Goal: Task Accomplishment & Management: Manage account settings

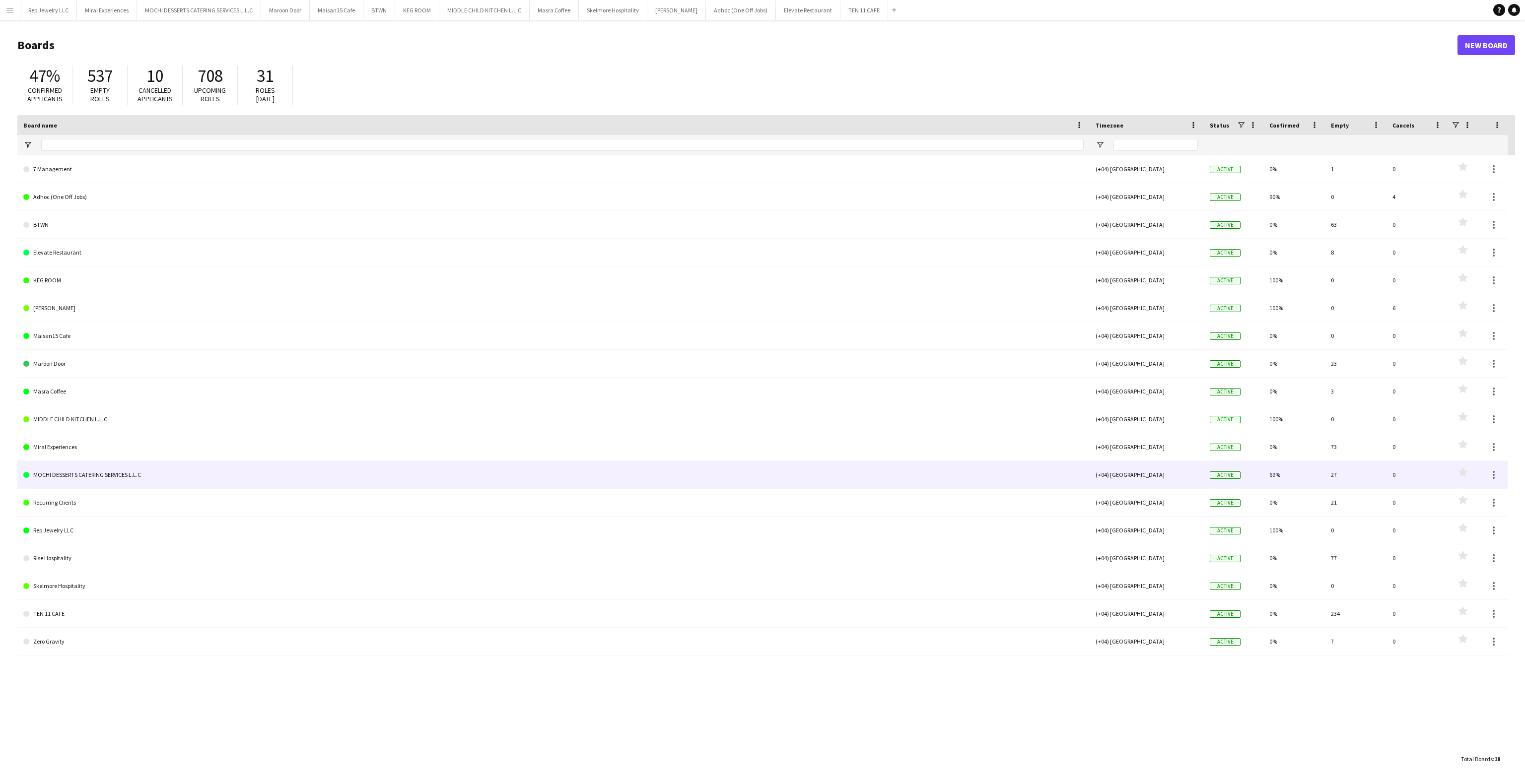
click at [137, 469] on link "MOCHI DESSERTS CATERING SERVICES L.L.C" at bounding box center [553, 475] width 1060 height 28
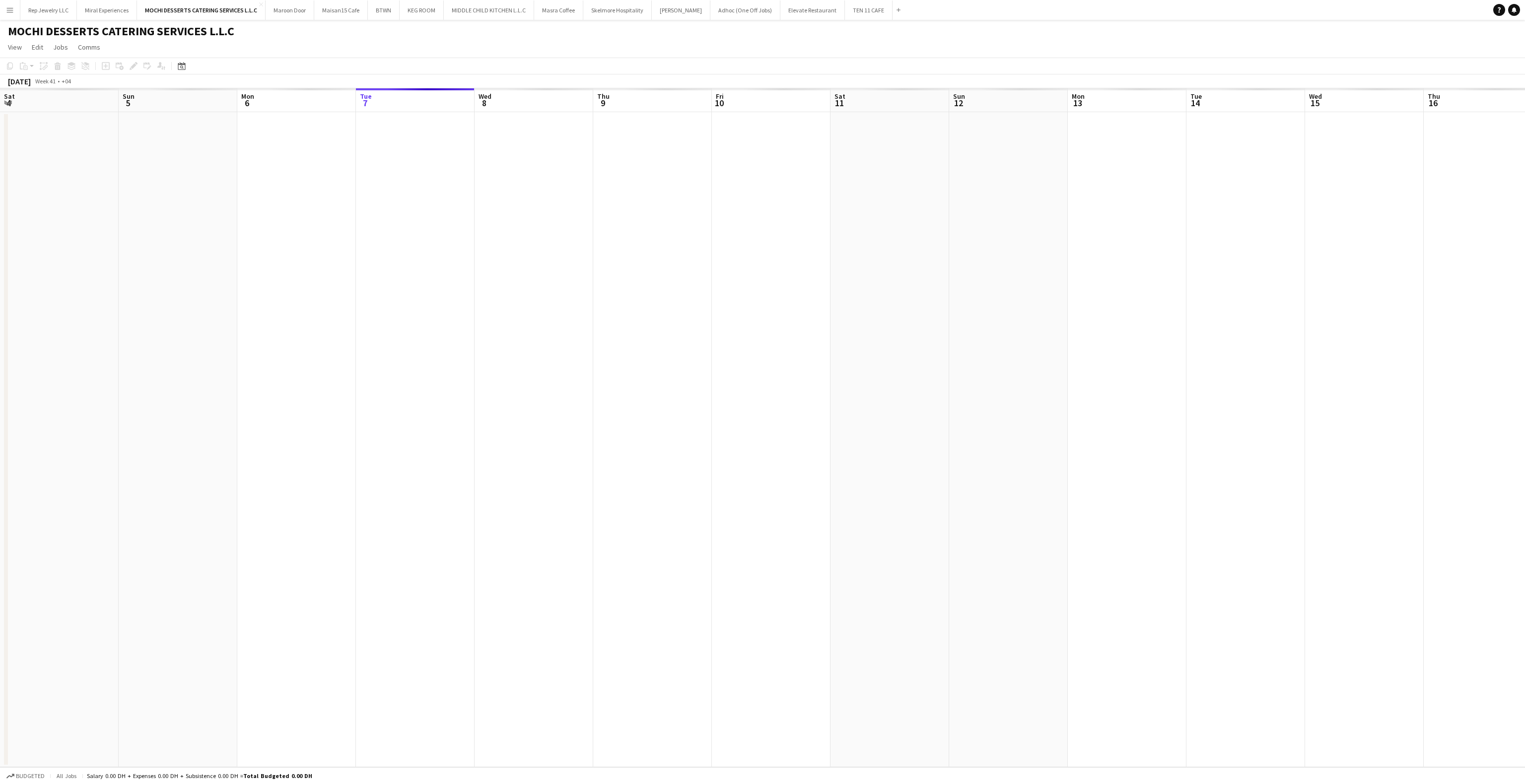
scroll to position [0, 237]
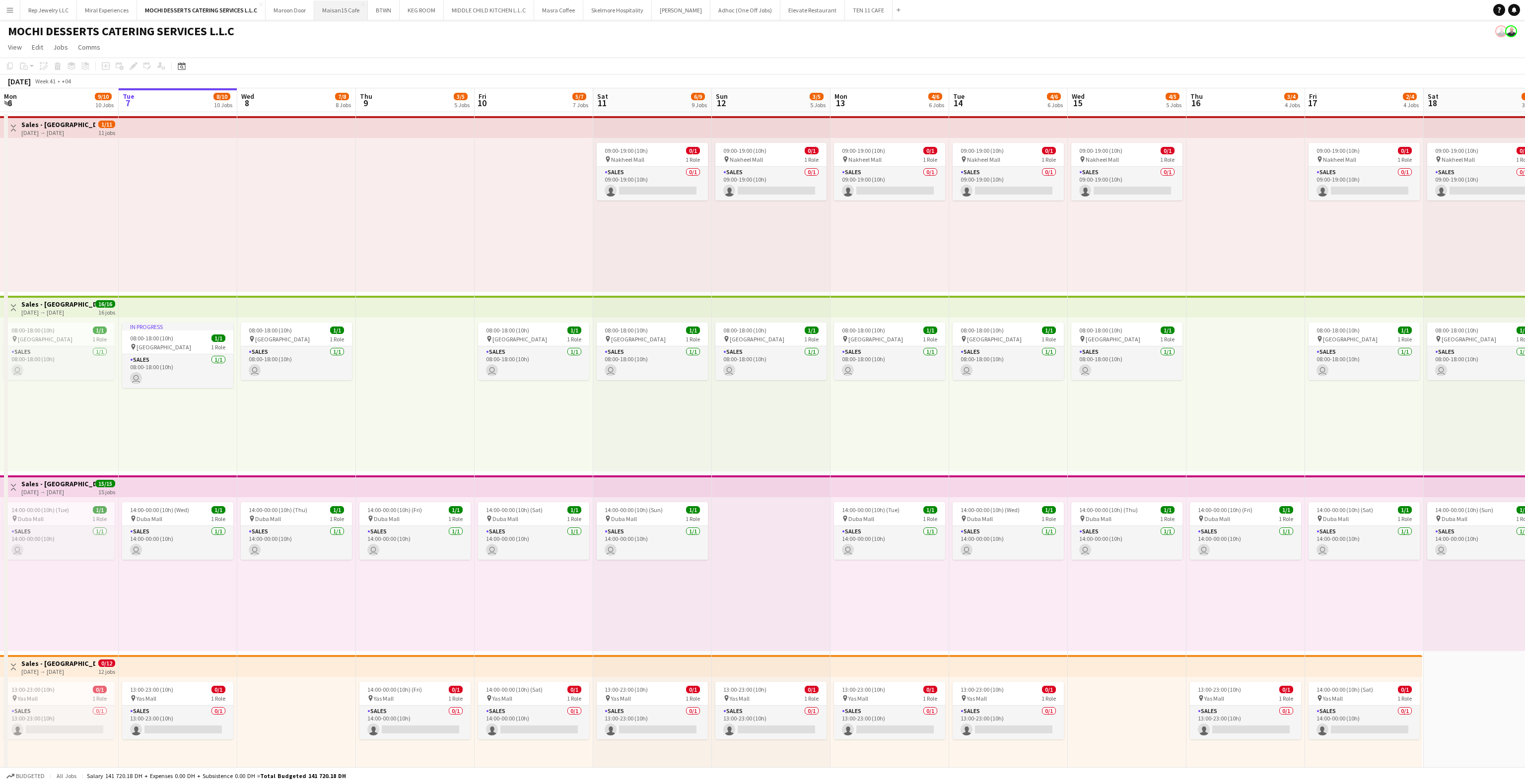
click at [349, 11] on button "Maisan15 Cafe Close" at bounding box center [341, 10] width 54 height 20
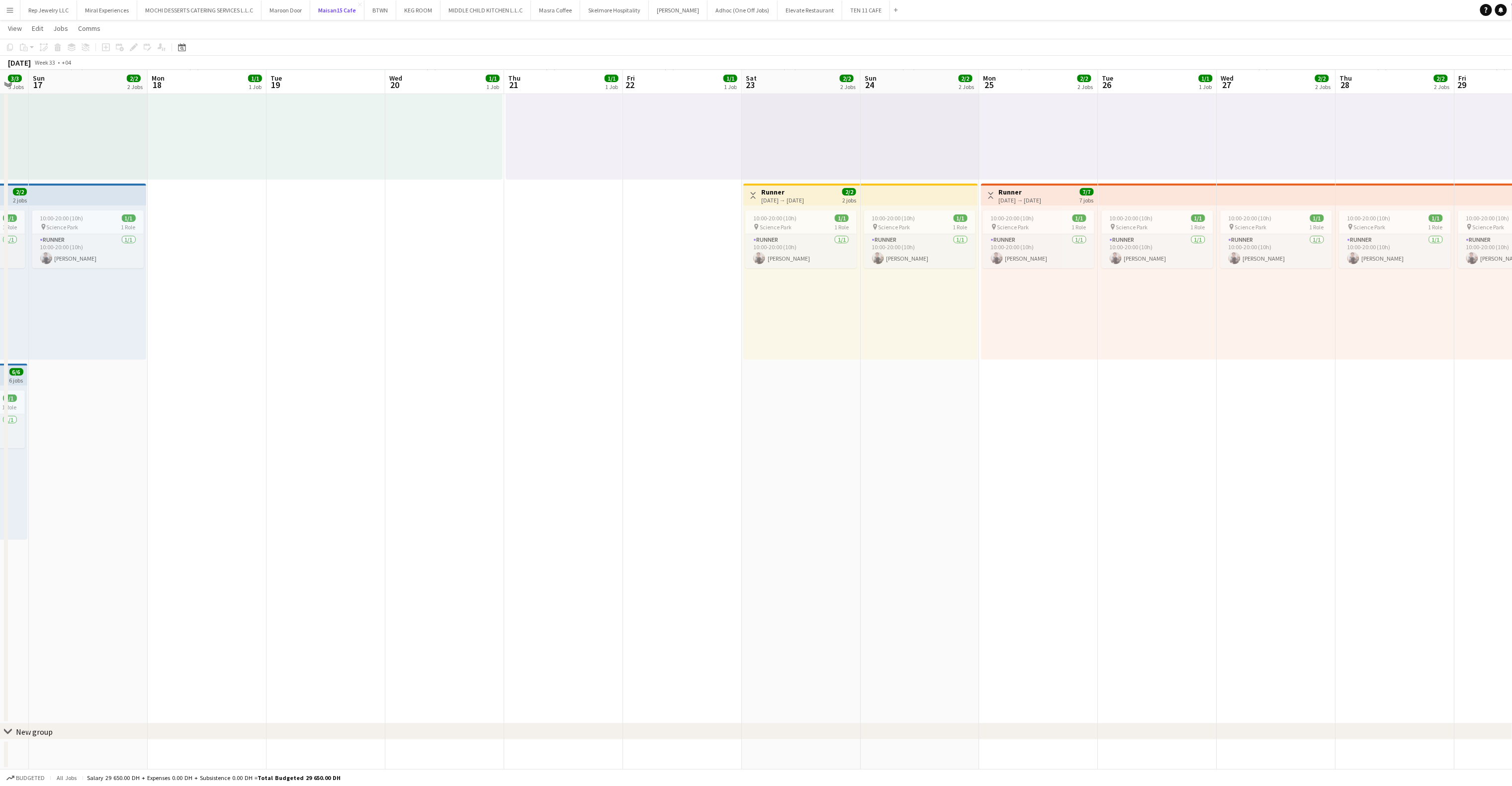
scroll to position [0, 328]
click at [773, 727] on div "chevron-right New group" at bounding box center [756, 731] width 1512 height 16
click at [82, 46] on icon "Ungroup" at bounding box center [85, 47] width 8 height 8
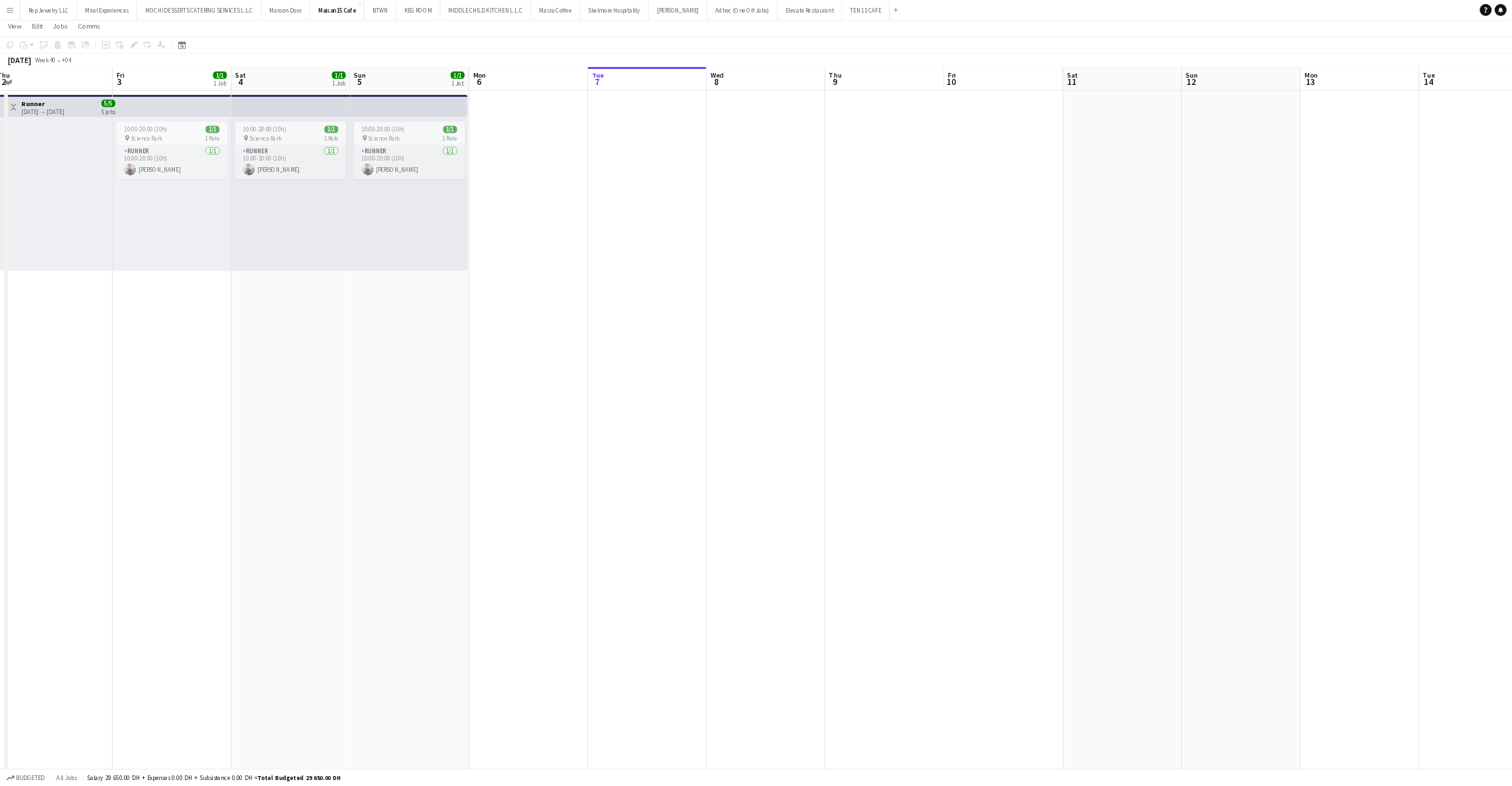
scroll to position [0, 0]
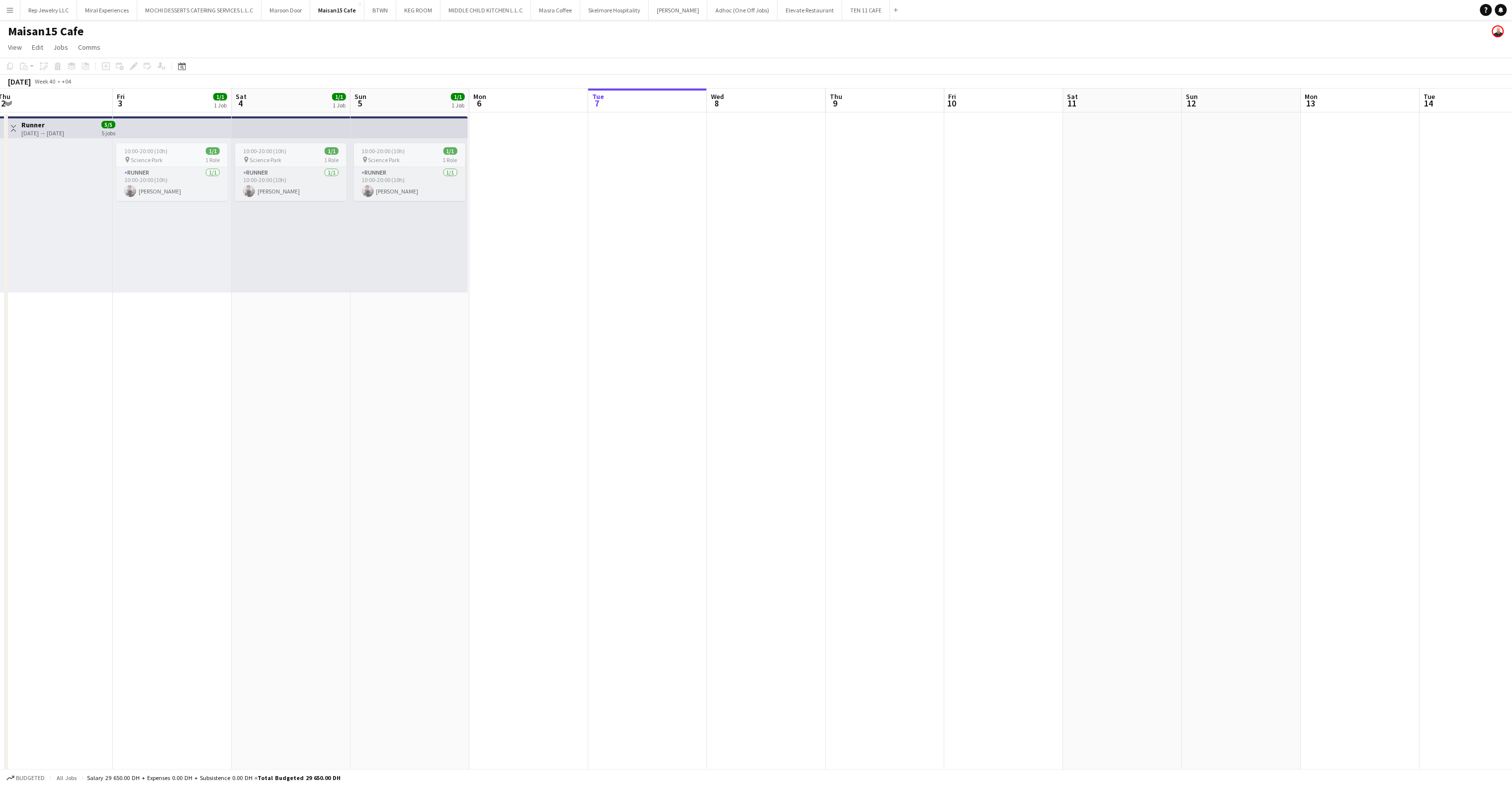
click at [363, 127] on app-top-bar at bounding box center [409, 127] width 117 height 22
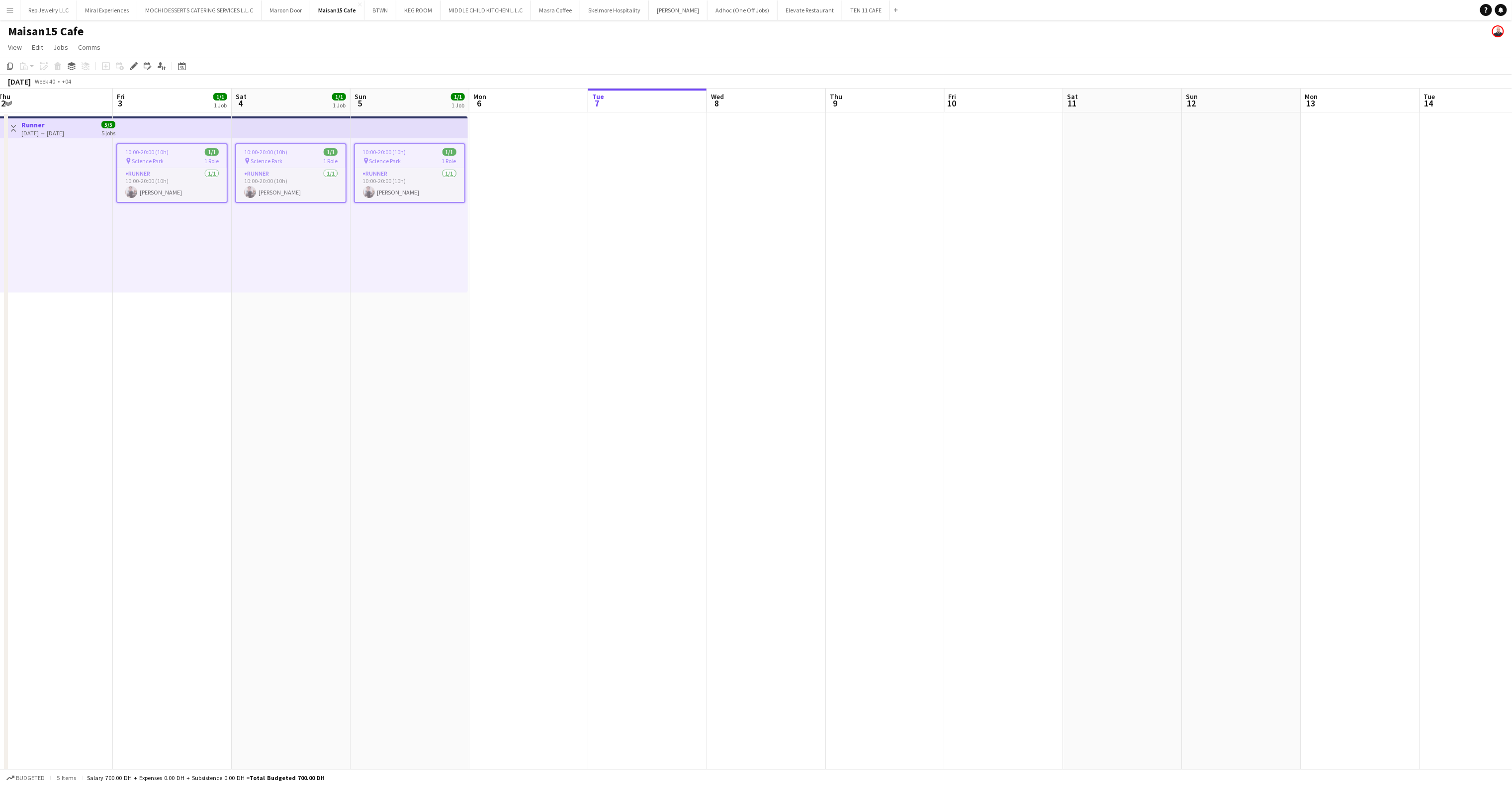
click at [662, 161] on app-date-cell at bounding box center [647, 475] width 119 height 724
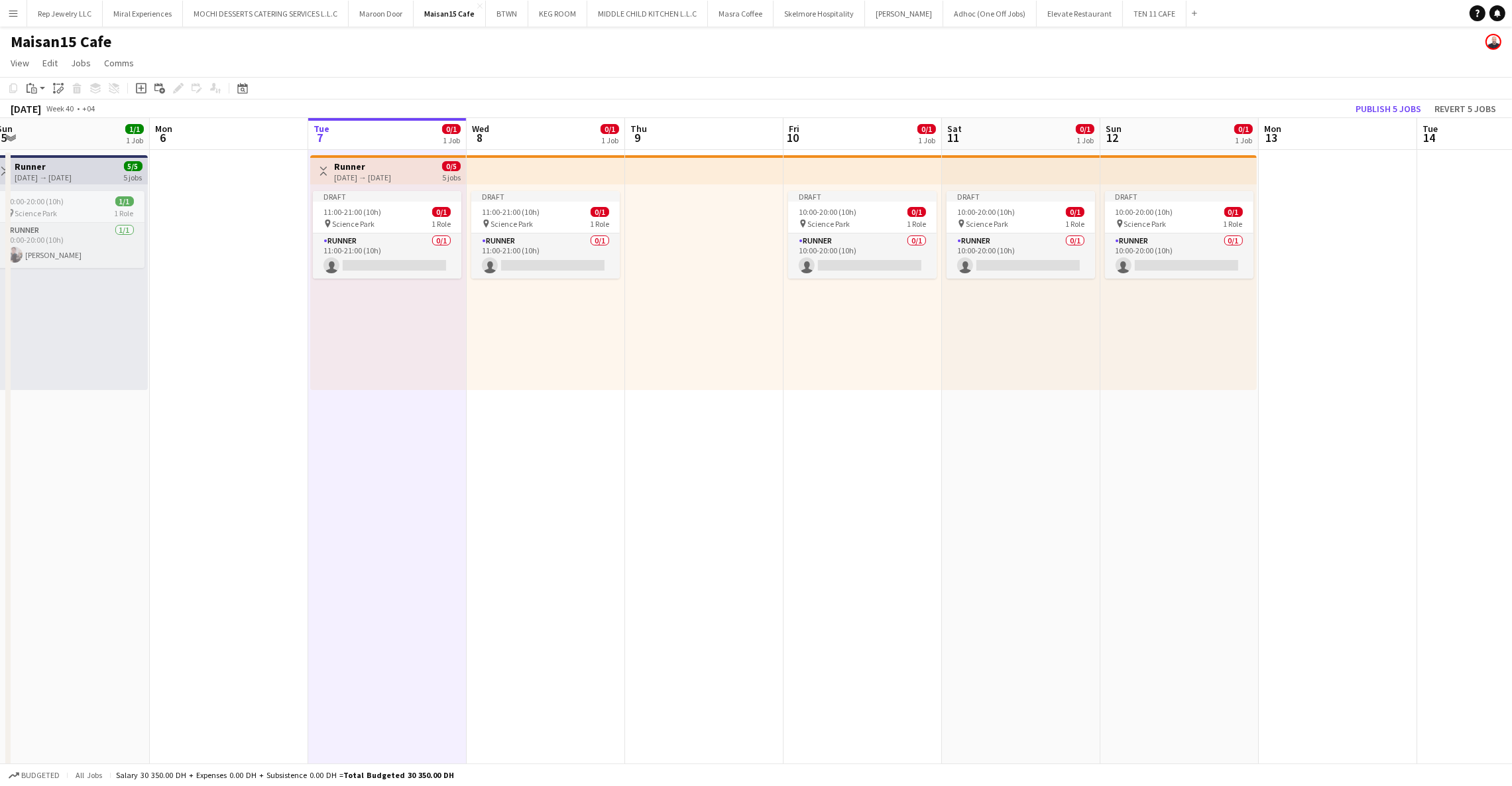
scroll to position [0, 499]
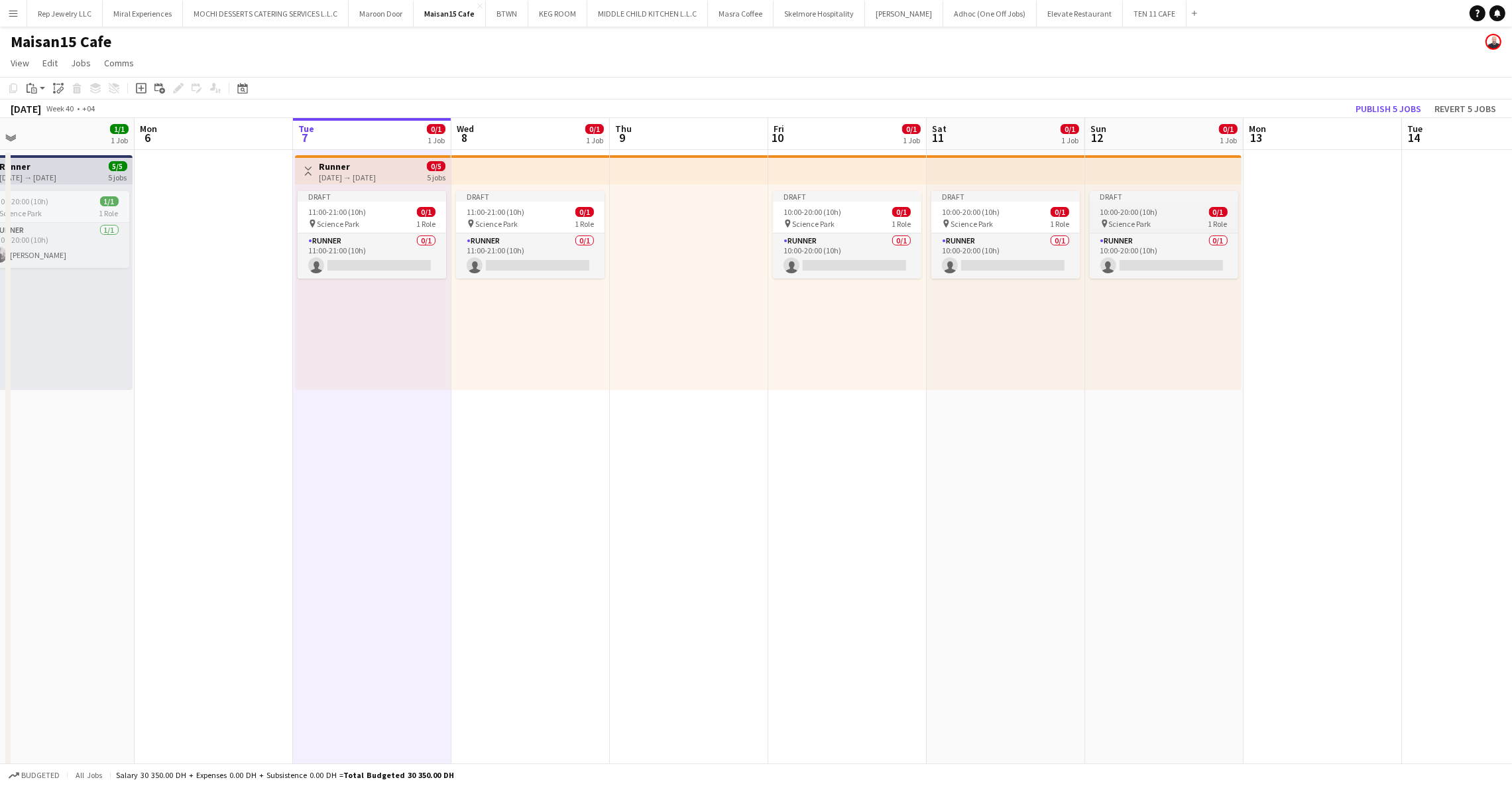
click at [1130, 204] on app-job-card "Draft 10:00-20:00 (10h) 0/1 pin Science Park 1 Role Runner 0/1 10:00-20:00 (10h…" at bounding box center [1164, 235] width 149 height 88
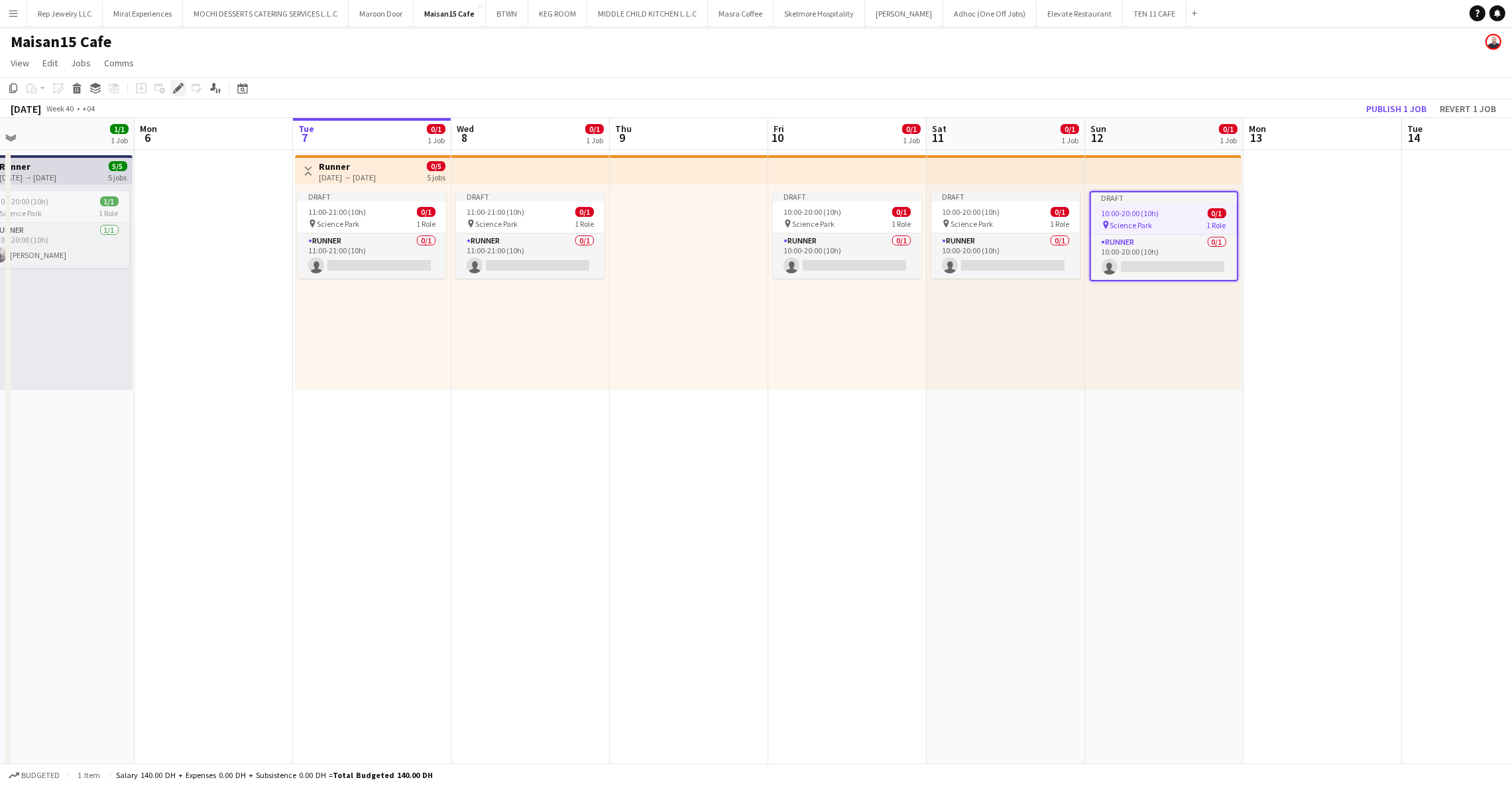
click at [183, 91] on icon "Edit" at bounding box center [178, 88] width 10 height 10
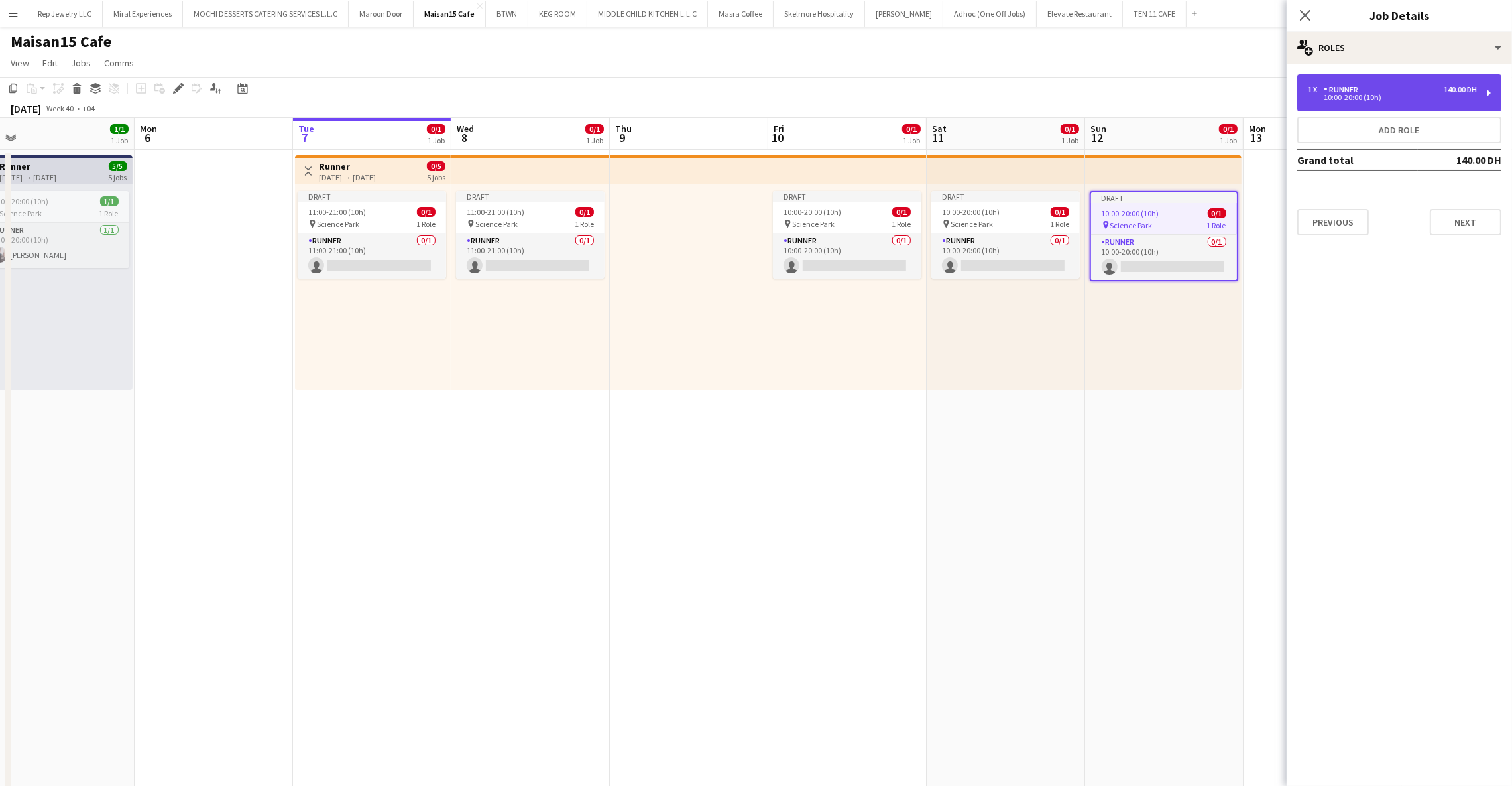
click at [1367, 89] on div "1 x Runner 140.00 DH" at bounding box center [1392, 89] width 169 height 9
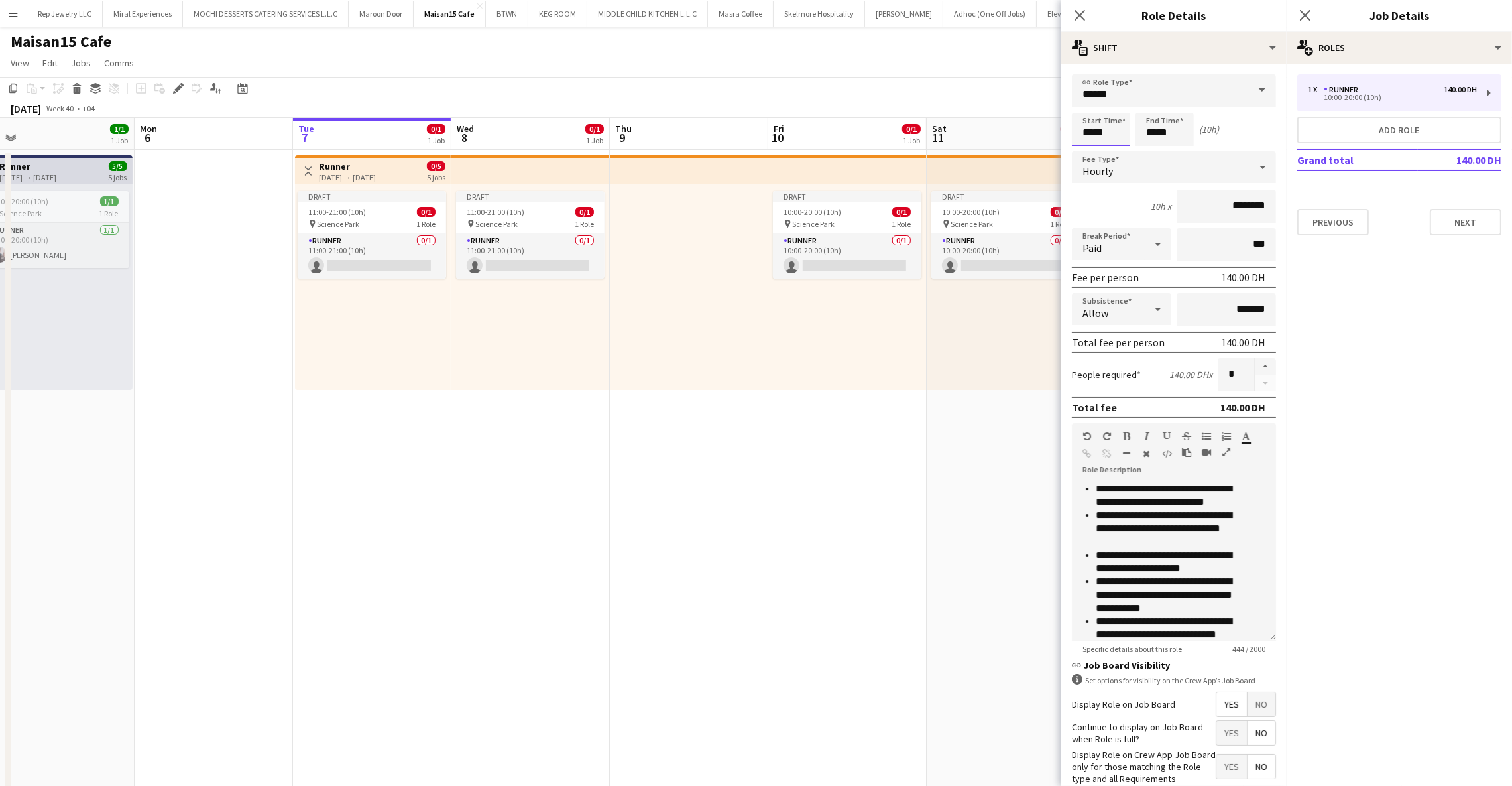
click at [1088, 130] on input "*****" at bounding box center [1101, 130] width 58 height 33
type input "*****"
drag, startPoint x: 1299, startPoint y: 14, endPoint x: 1280, endPoint y: 43, distance: 34.7
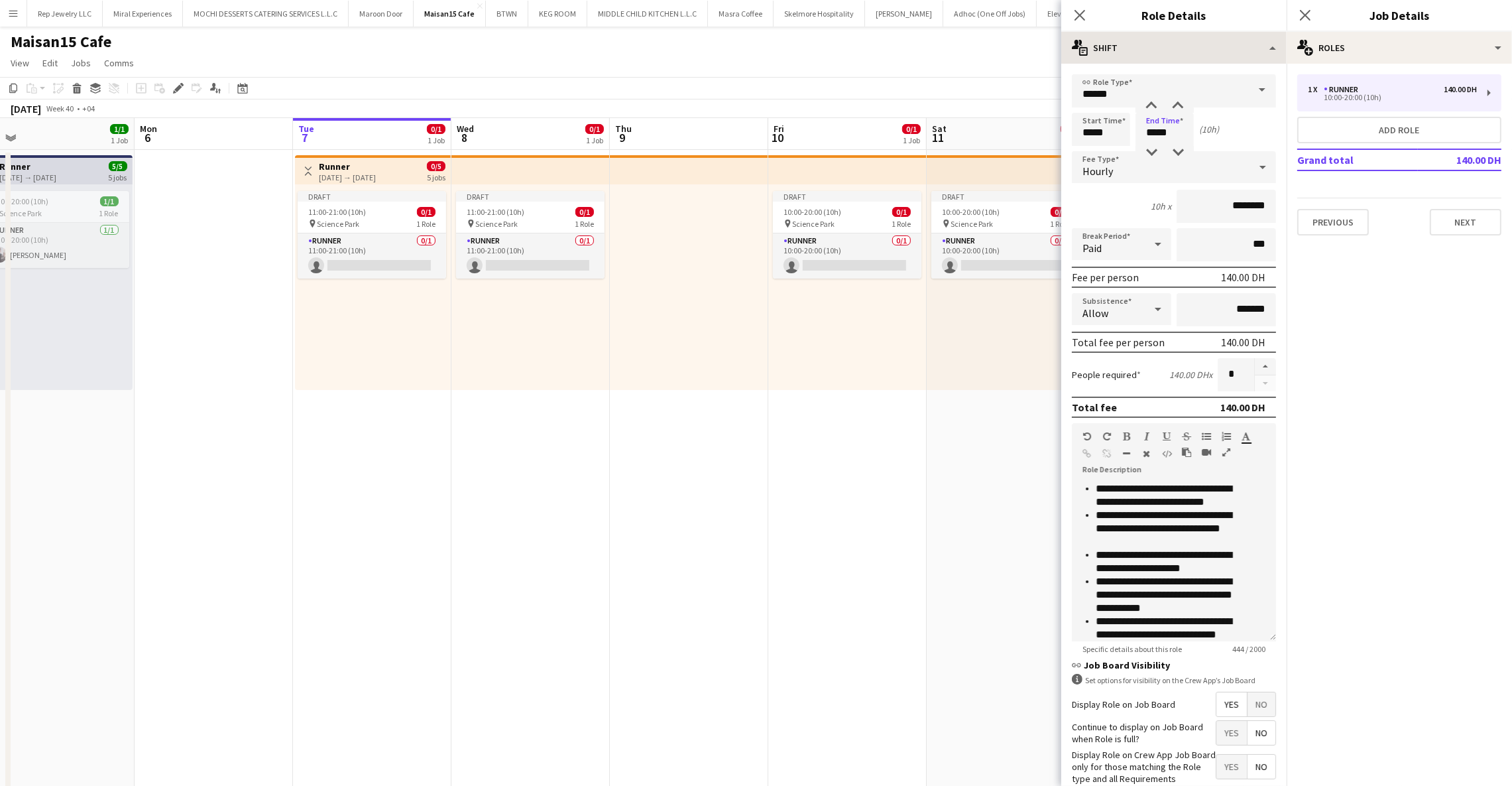
click at [1299, 15] on icon "Close pop-in" at bounding box center [1304, 15] width 10 height 10
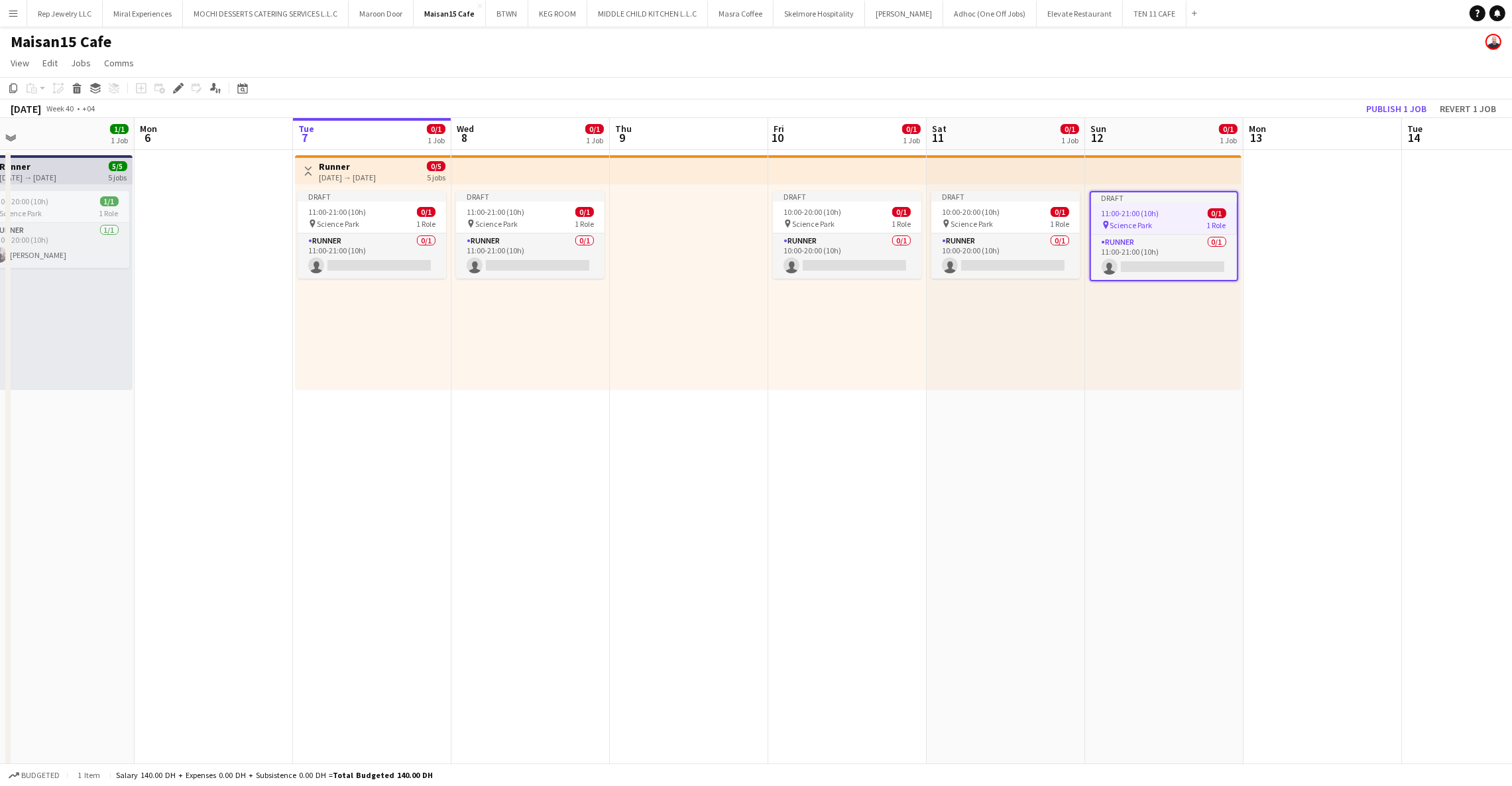
click at [1397, 200] on app-date-cell at bounding box center [1322, 633] width 158 height 965
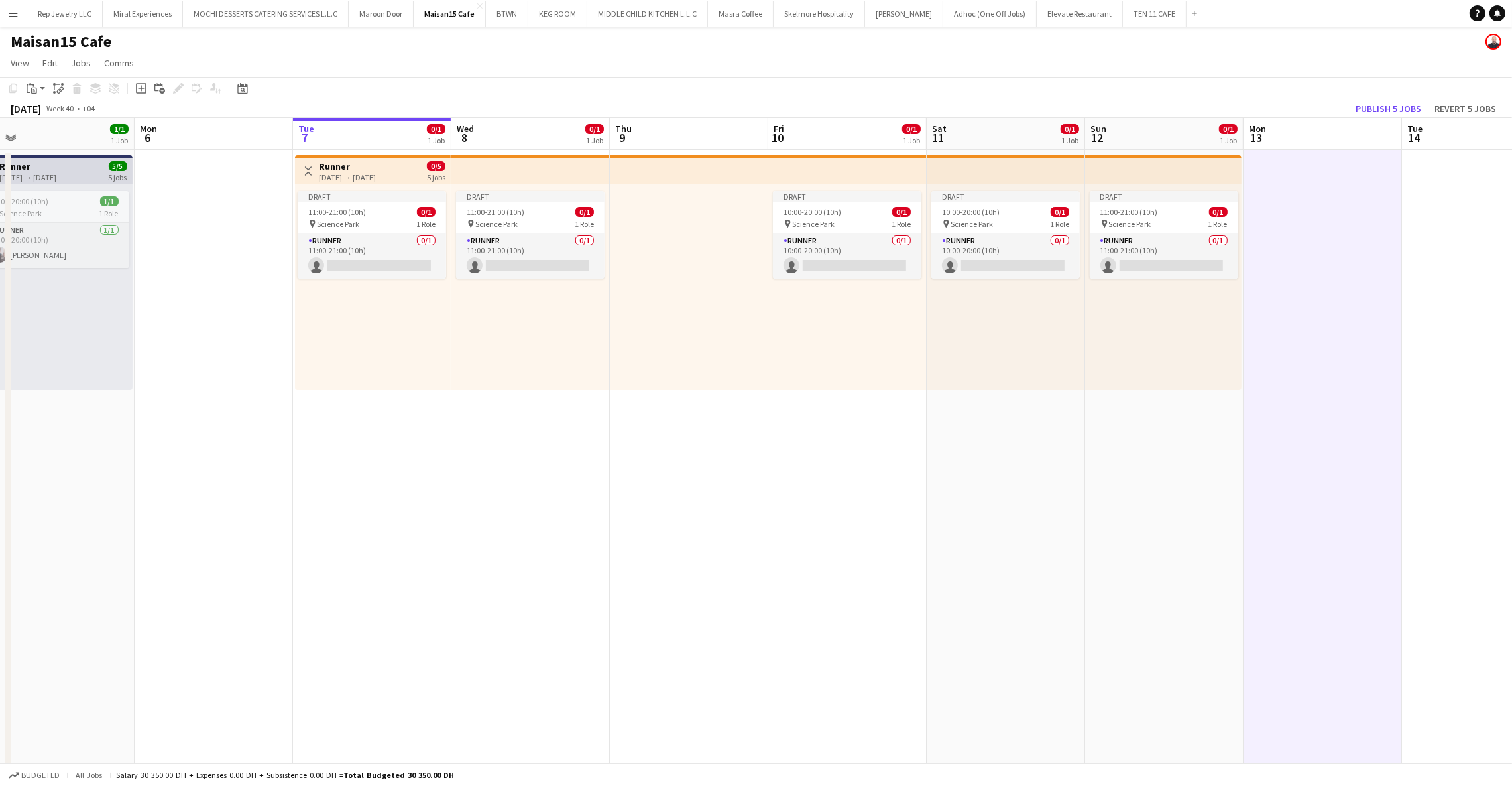
click at [500, 172] on app-top-bar at bounding box center [530, 169] width 158 height 29
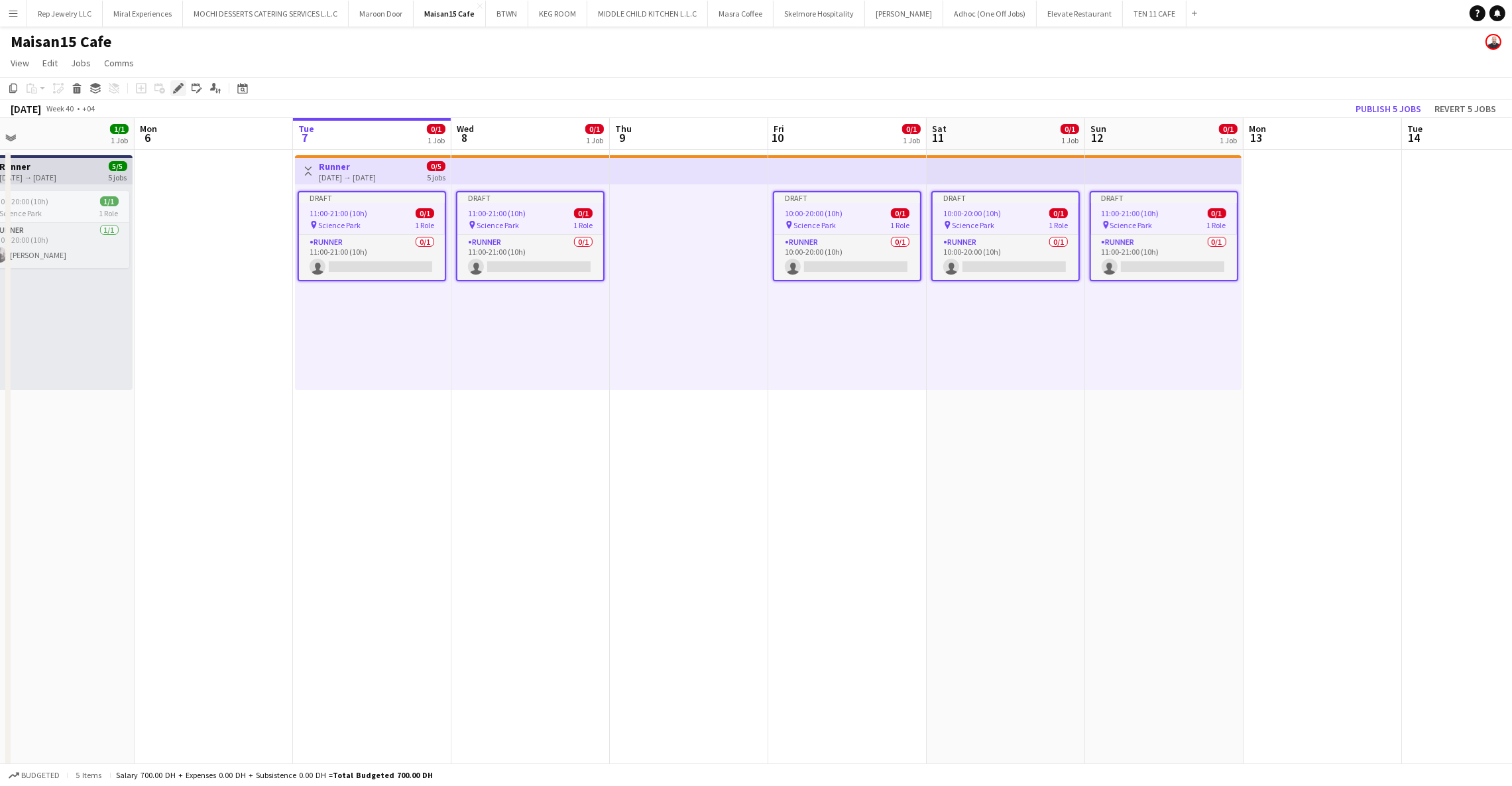
click at [171, 89] on div "Edit" at bounding box center [179, 88] width 16 height 16
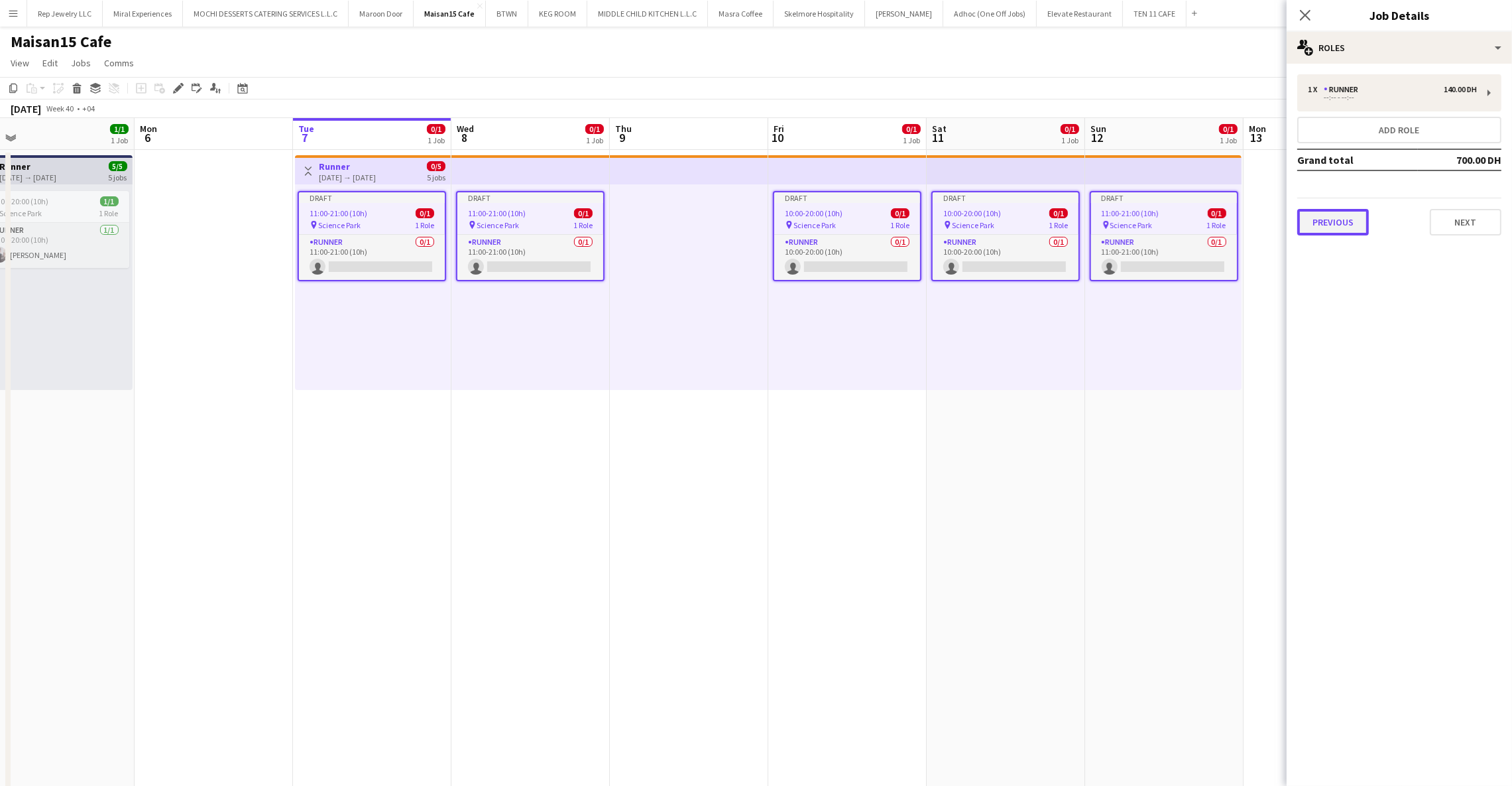
click at [1352, 231] on button "Previous" at bounding box center [1333, 222] width 72 height 27
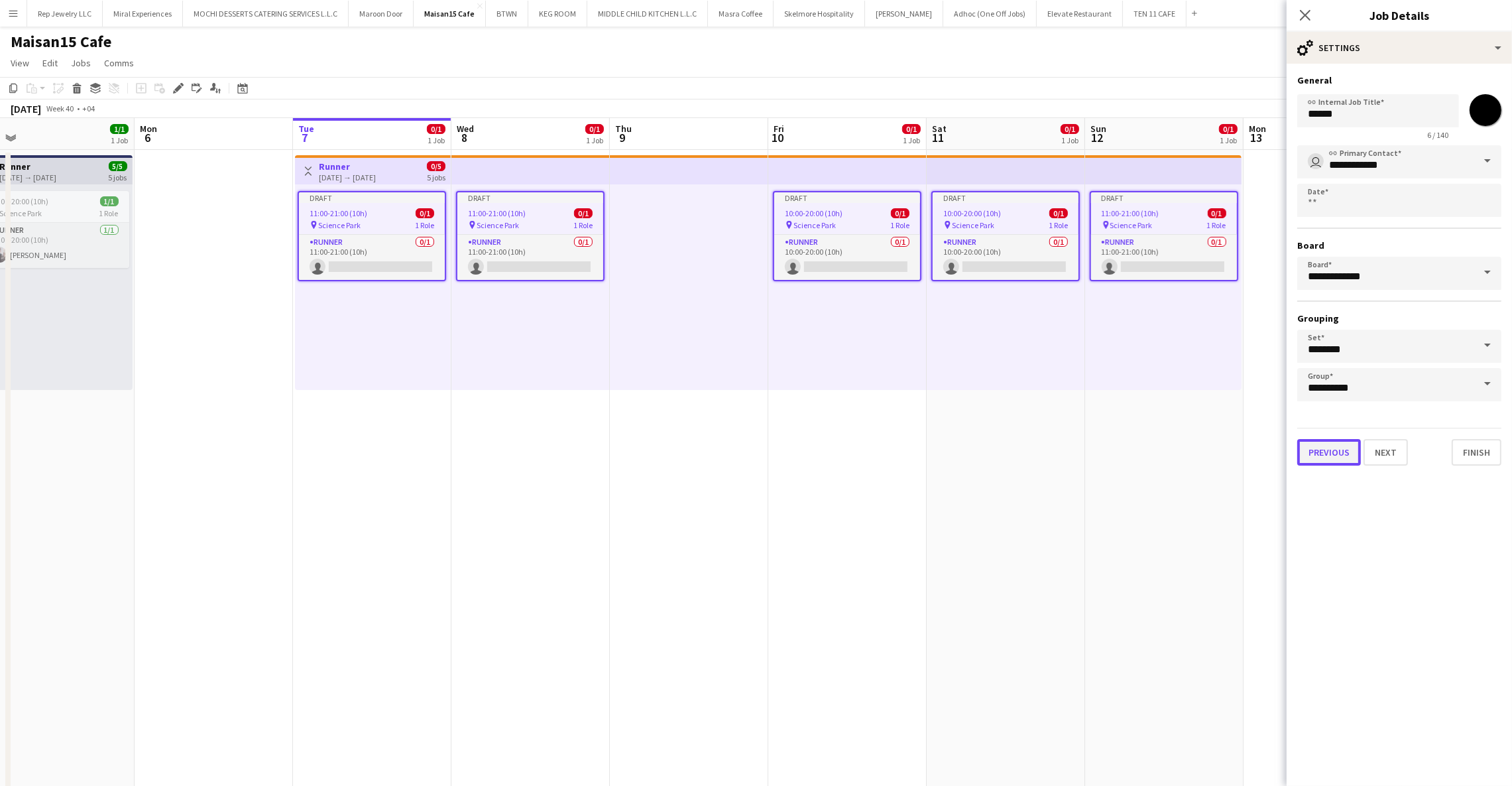
click at [1305, 442] on button "Previous" at bounding box center [1329, 452] width 63 height 27
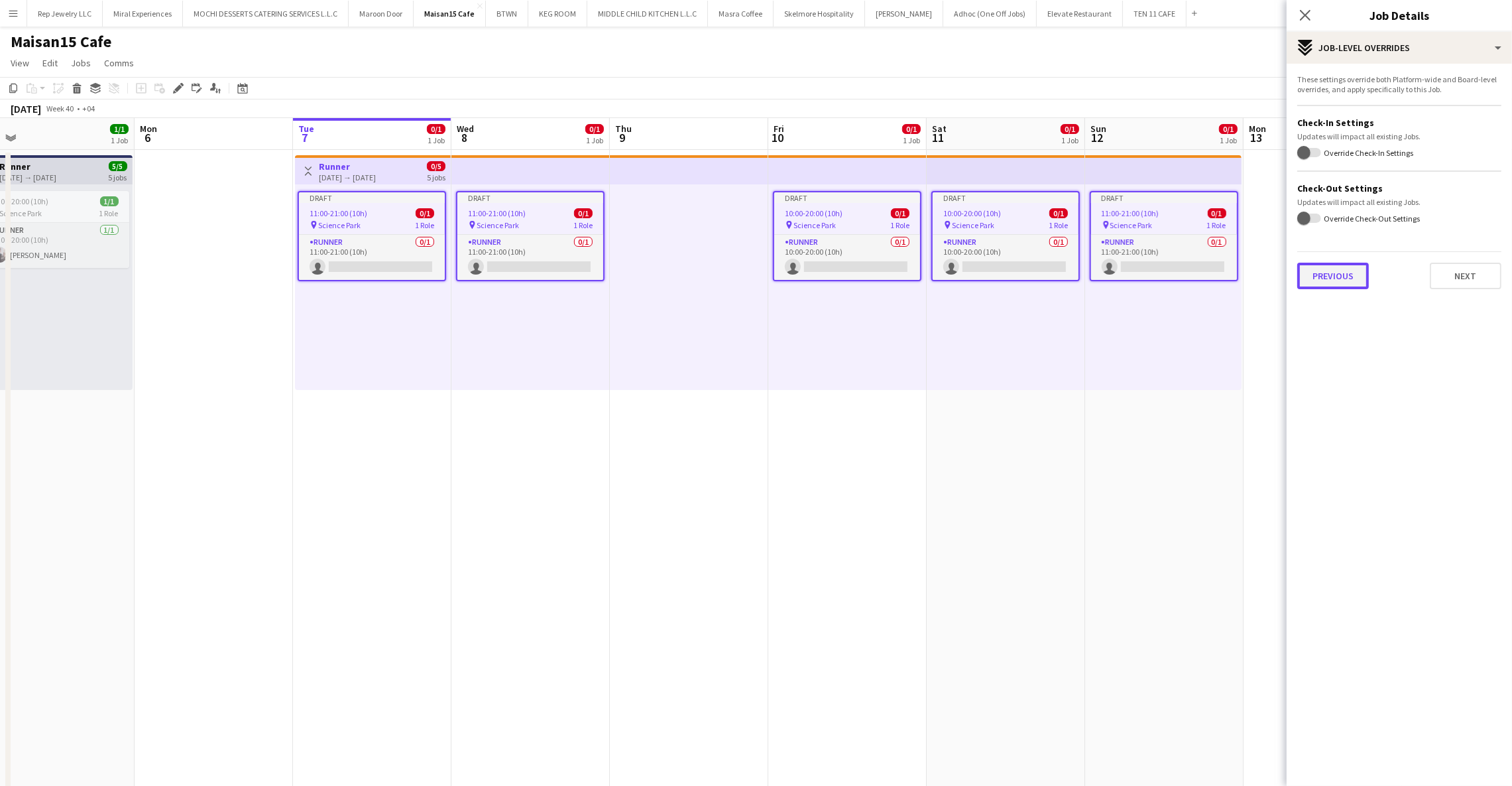
click at [1322, 266] on button "Previous" at bounding box center [1333, 276] width 72 height 27
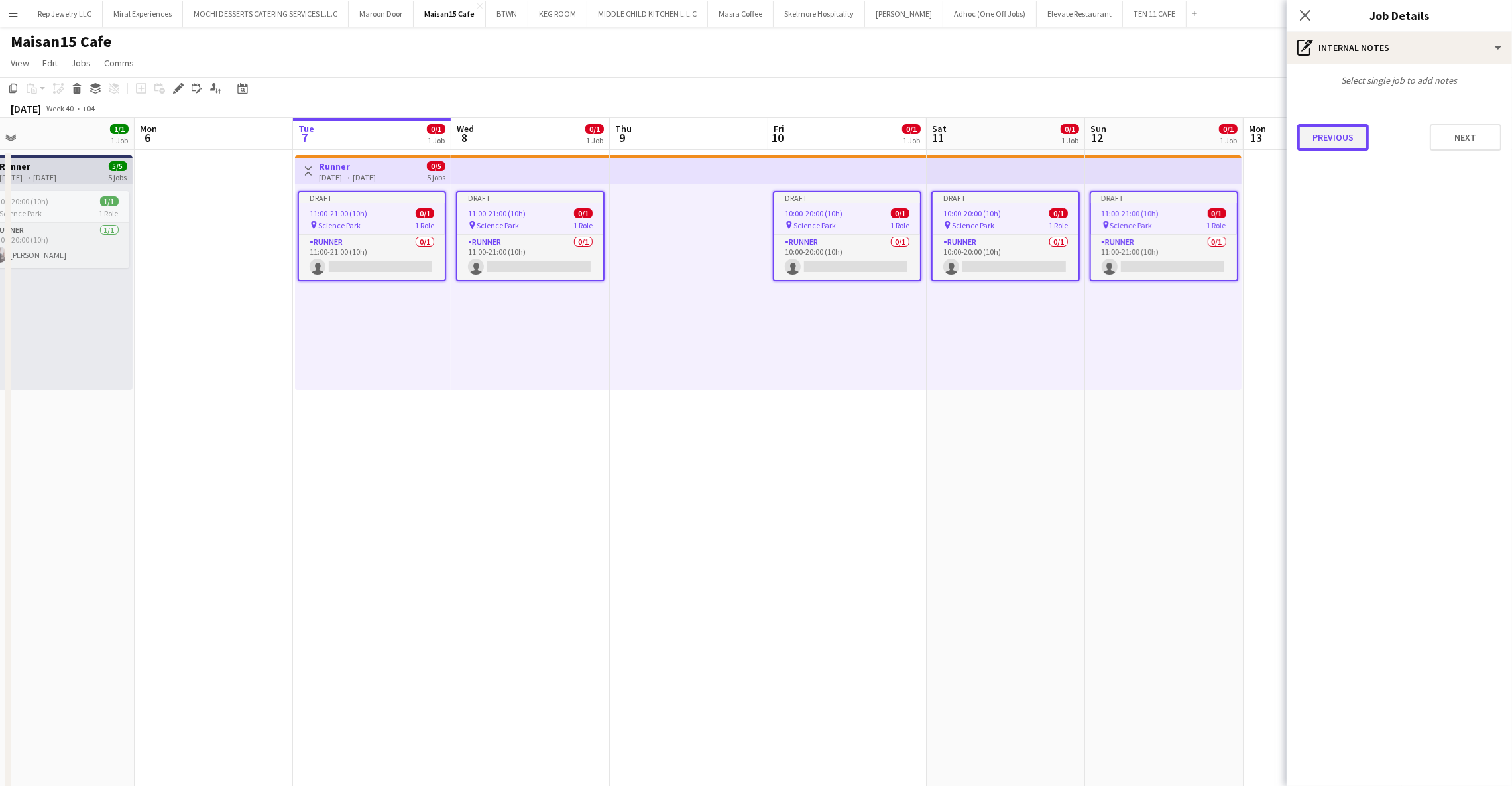
click at [1343, 129] on button "Previous" at bounding box center [1333, 138] width 72 height 27
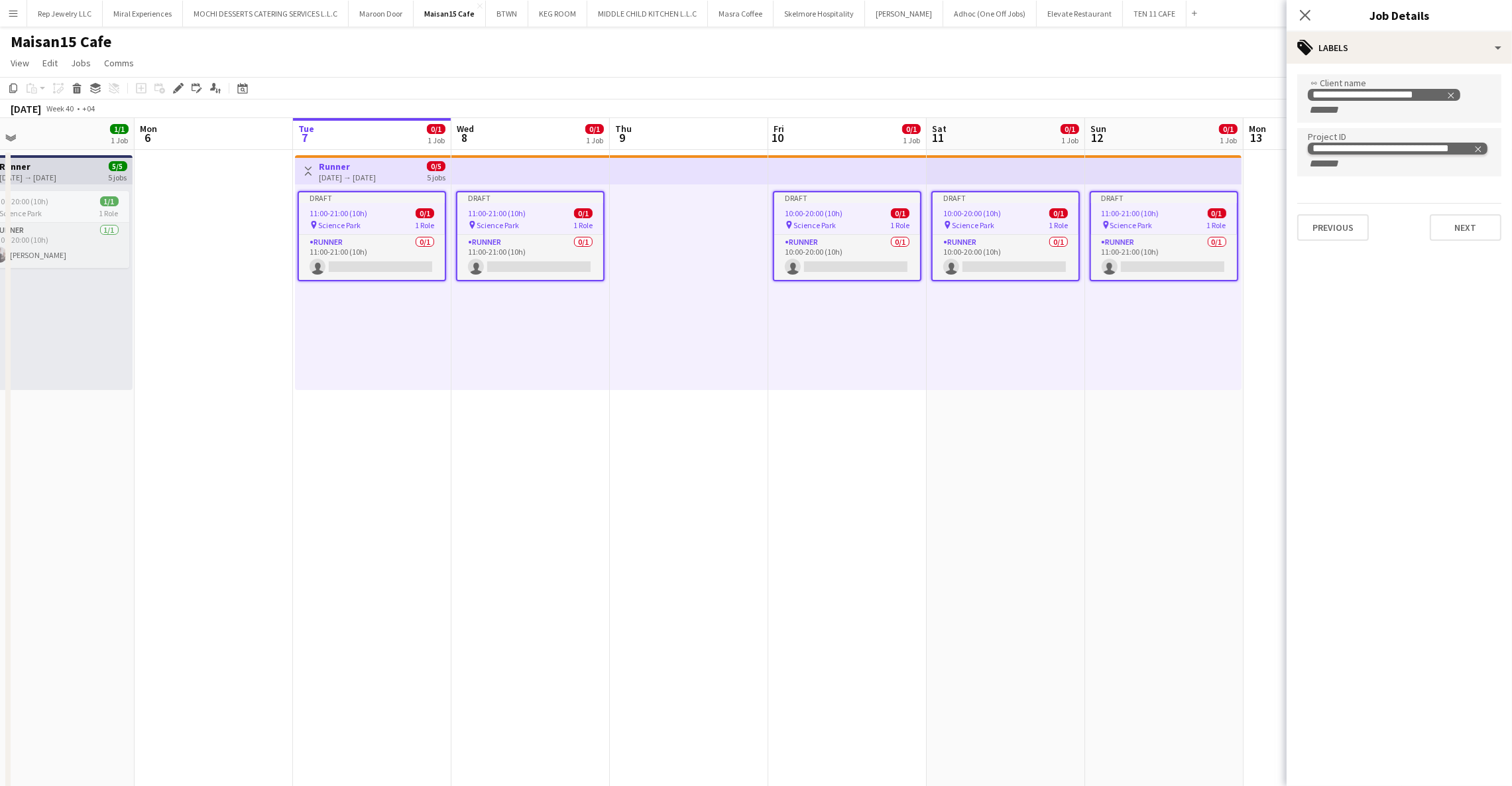
click at [1480, 147] on icon "Remove tag" at bounding box center [1478, 149] width 9 height 9
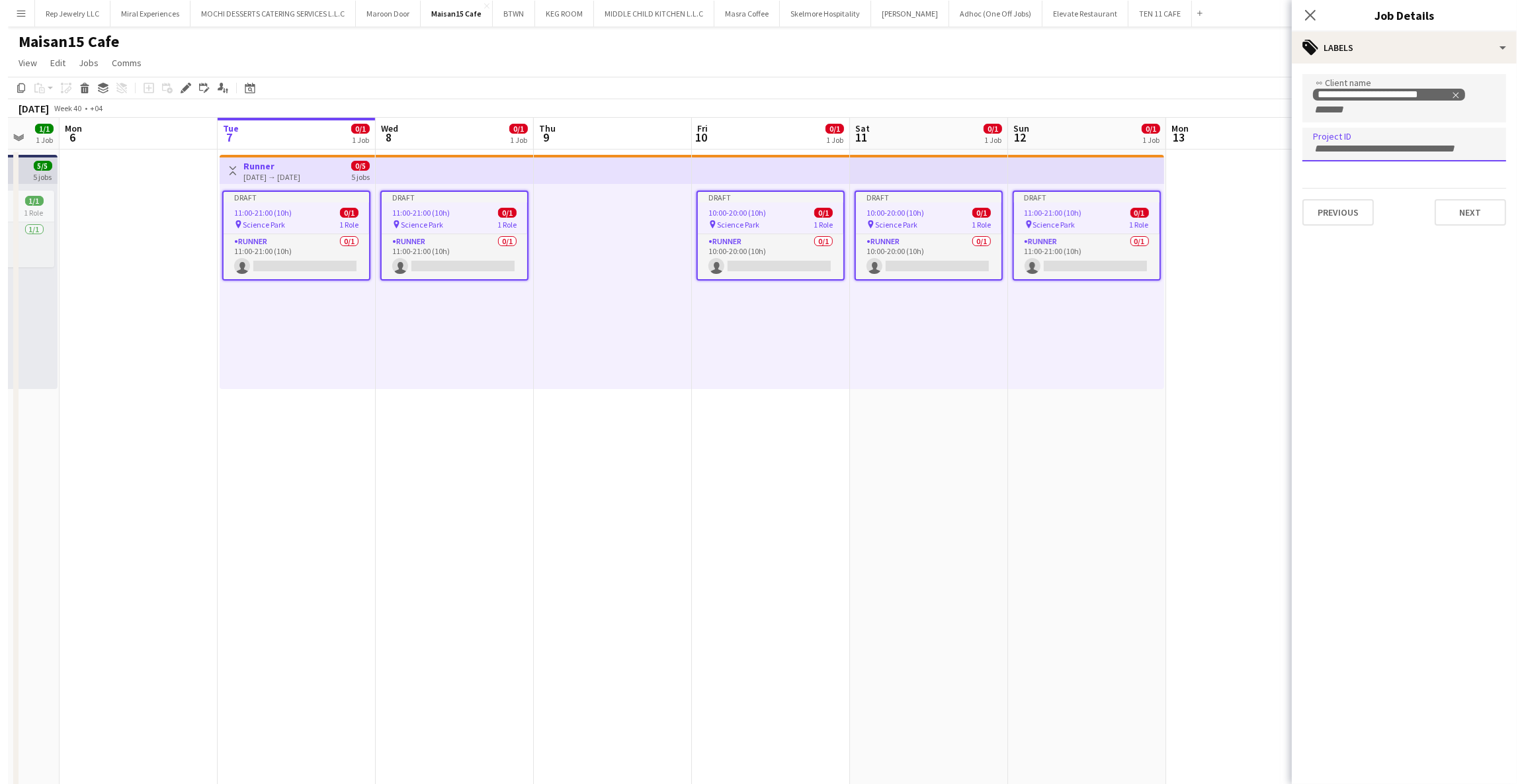
scroll to position [0, 490]
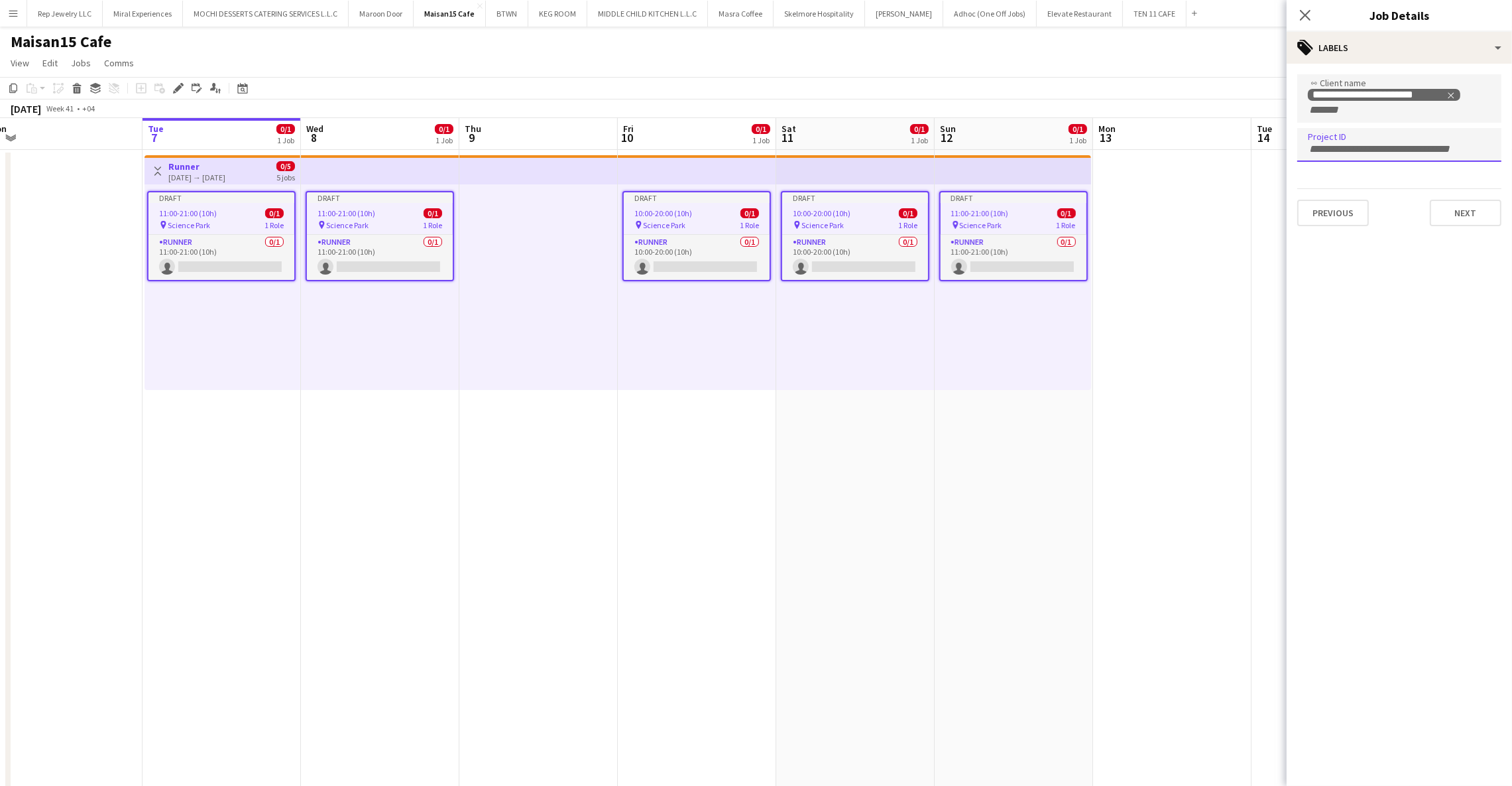
paste input "**********"
type input "**********"
click at [1444, 214] on button "Next" at bounding box center [1465, 213] width 72 height 27
click at [1303, 20] on icon "Close pop-in" at bounding box center [1305, 15] width 13 height 13
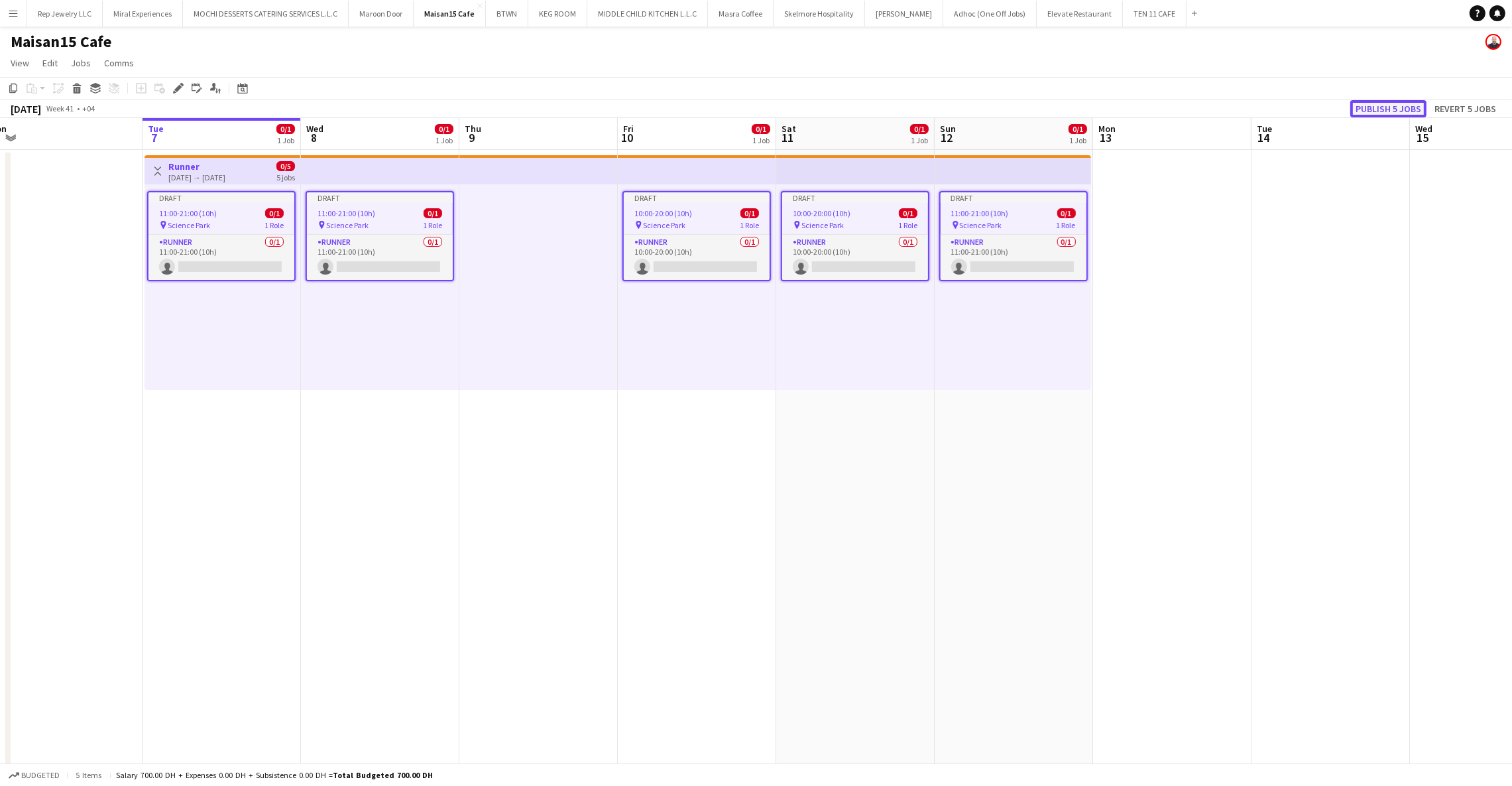
click at [1361, 104] on button "Publish 5 jobs" at bounding box center [1388, 109] width 76 height 17
click at [287, 16] on button "MOCHI DESSERTS CATERING SERVICES L.L.C Close" at bounding box center [266, 13] width 166 height 26
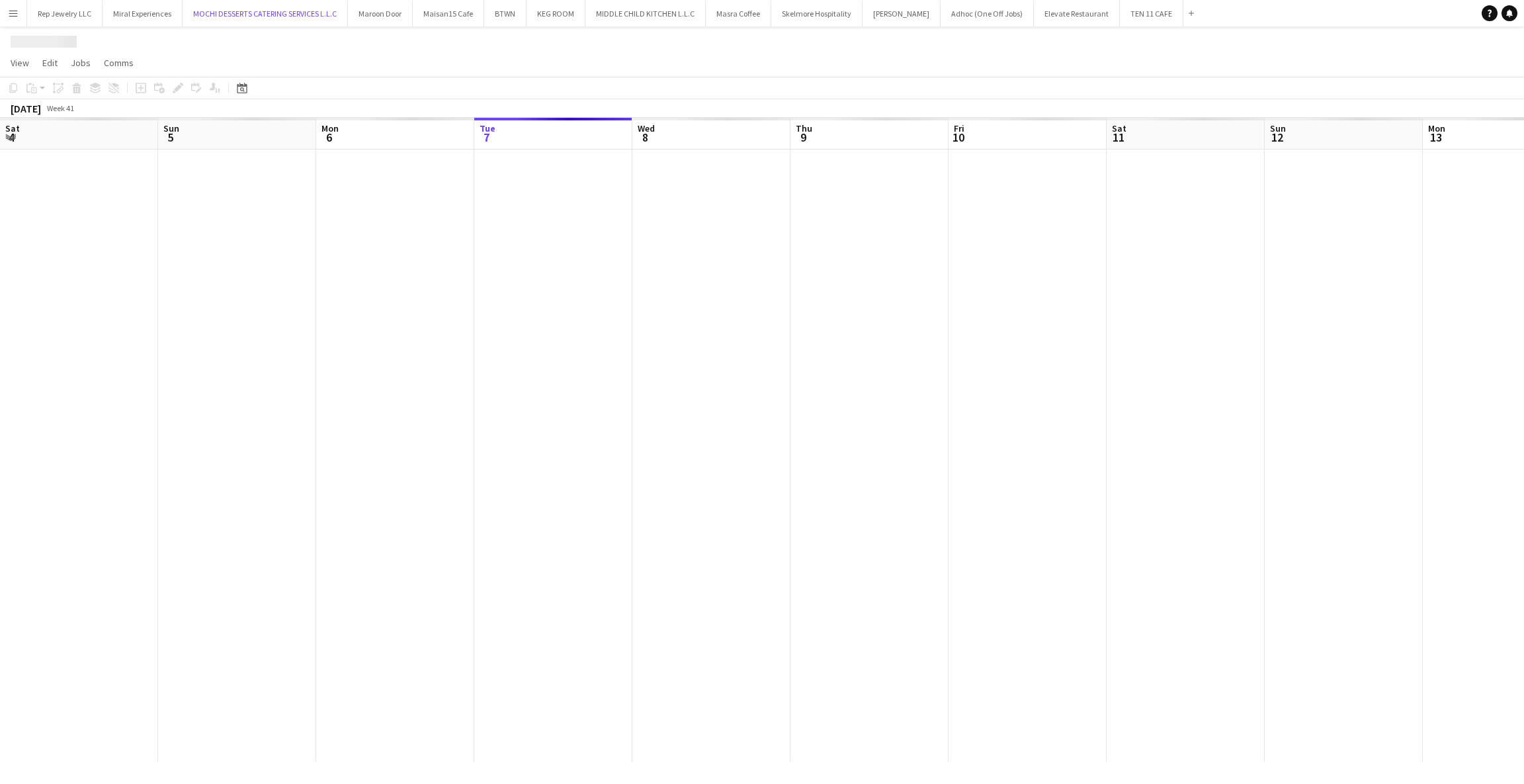
scroll to position [0, 316]
